Goal: Transaction & Acquisition: Purchase product/service

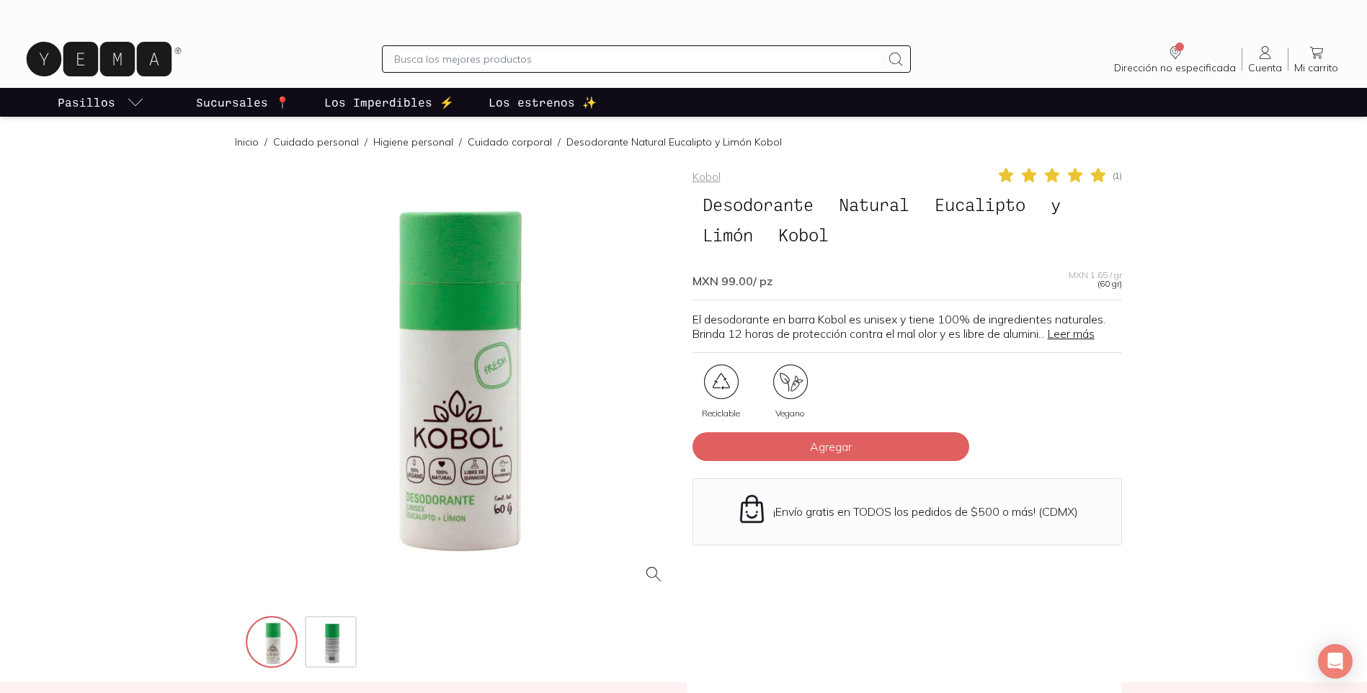
click at [420, 60] on input "text" at bounding box center [637, 58] width 486 height 17
type input "oregano"
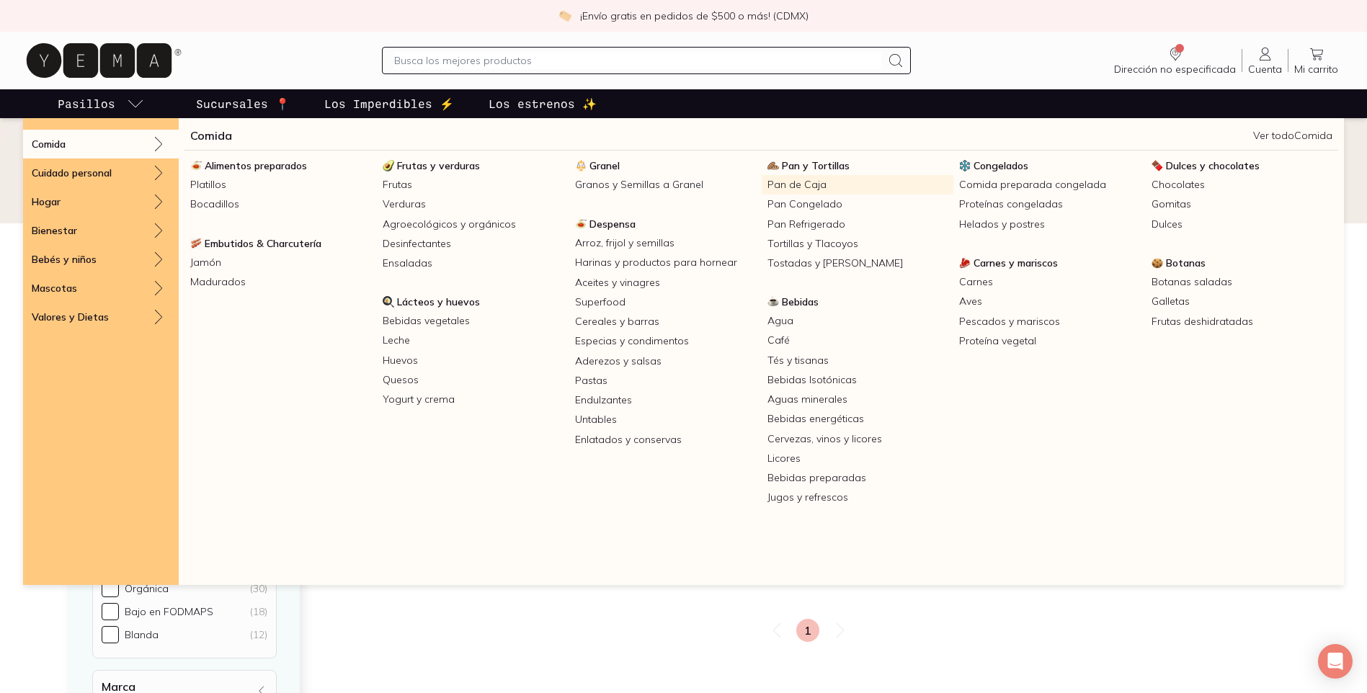
click at [782, 181] on link "Pan de Caja" at bounding box center [858, 184] width 192 height 19
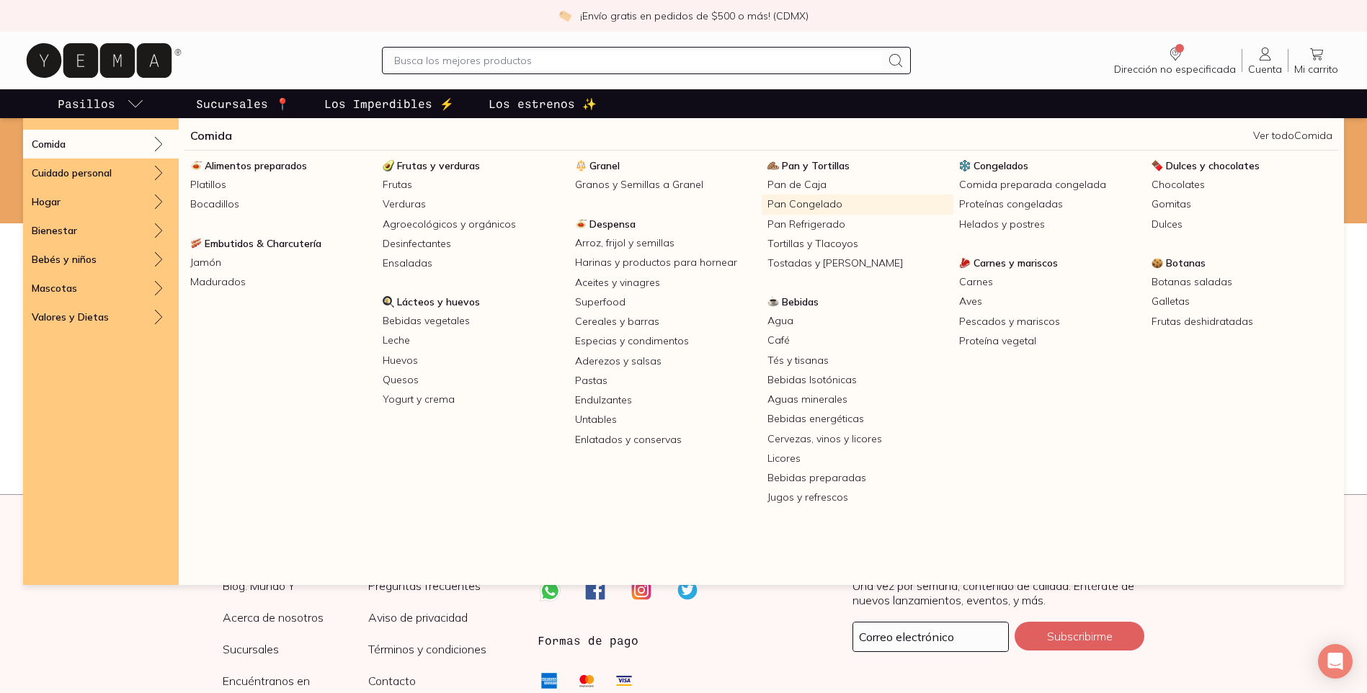
click at [796, 200] on link "Pan Congelado" at bounding box center [858, 204] width 192 height 19
click at [808, 219] on link "Pan Refrigerado" at bounding box center [858, 224] width 192 height 19
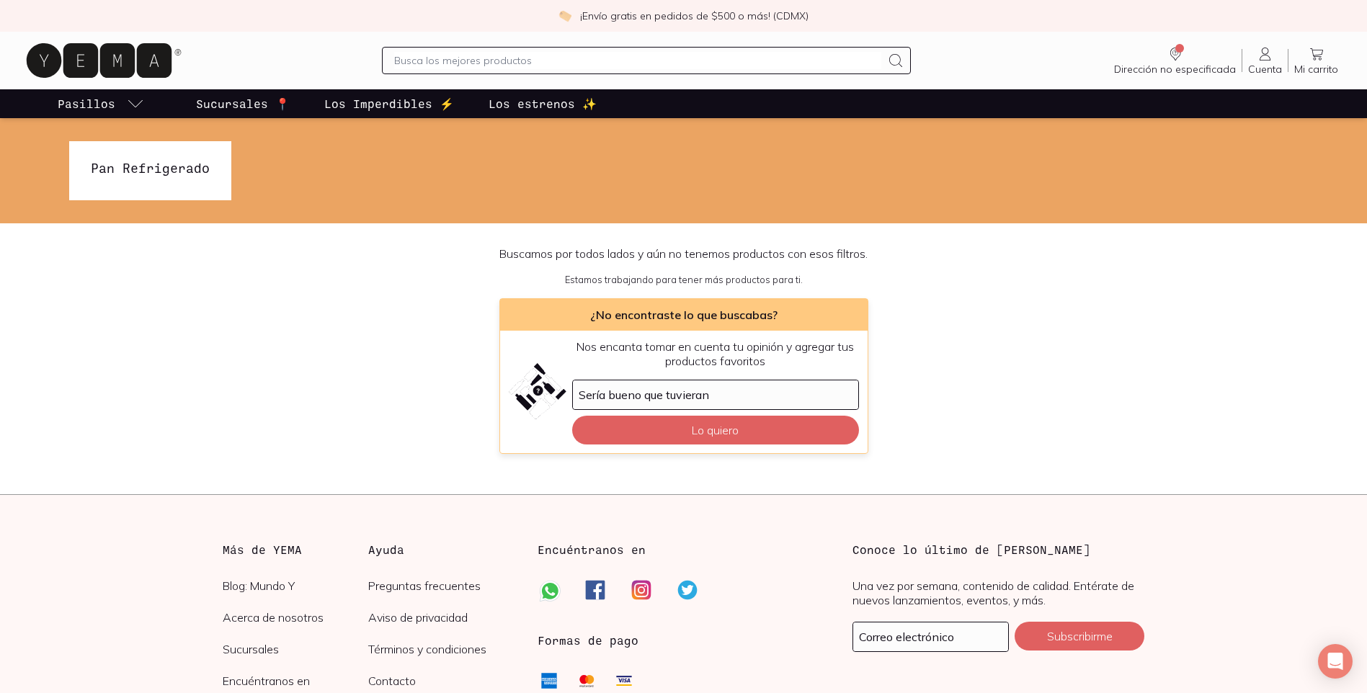
click at [501, 59] on input "text" at bounding box center [637, 60] width 486 height 17
type input "pan"
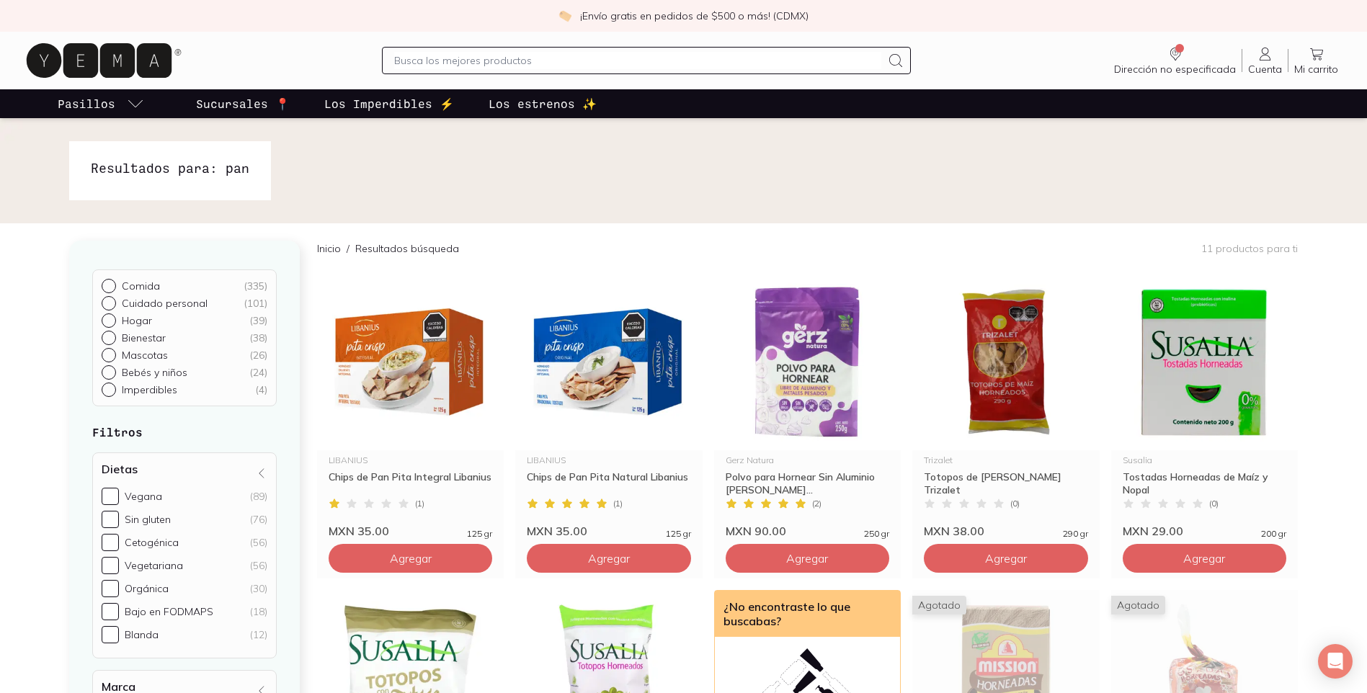
click at [494, 55] on input "text" at bounding box center [637, 60] width 486 height 17
type input "[PERSON_NAME]"
click at [899, 61] on icon at bounding box center [895, 60] width 17 height 17
